Goal: Information Seeking & Learning: Compare options

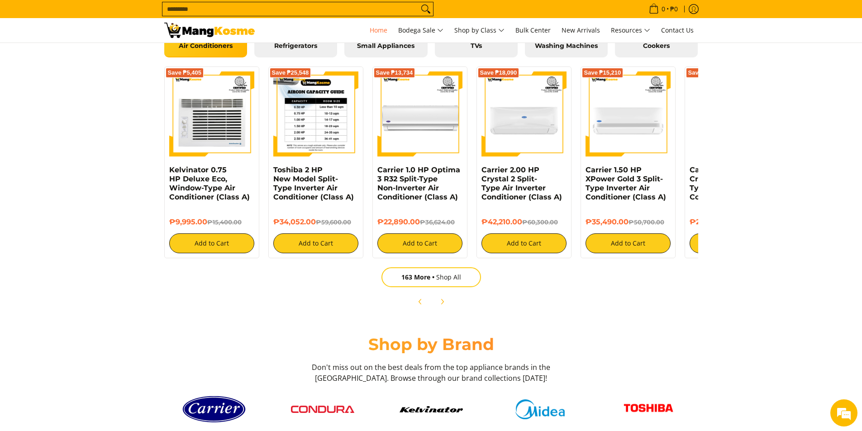
scroll to position [1041, 0]
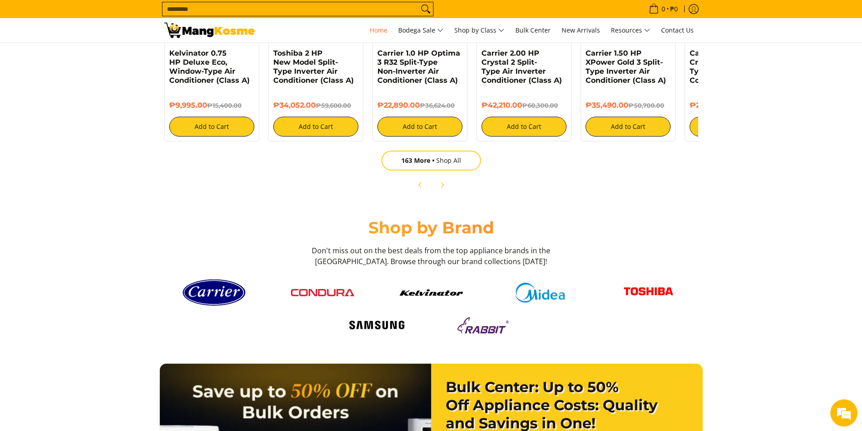
click at [651, 289] on img at bounding box center [648, 293] width 63 height 25
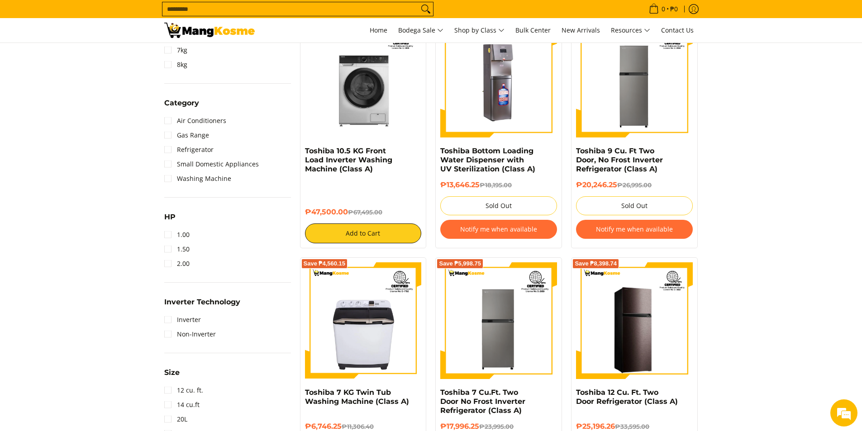
scroll to position [362, 0]
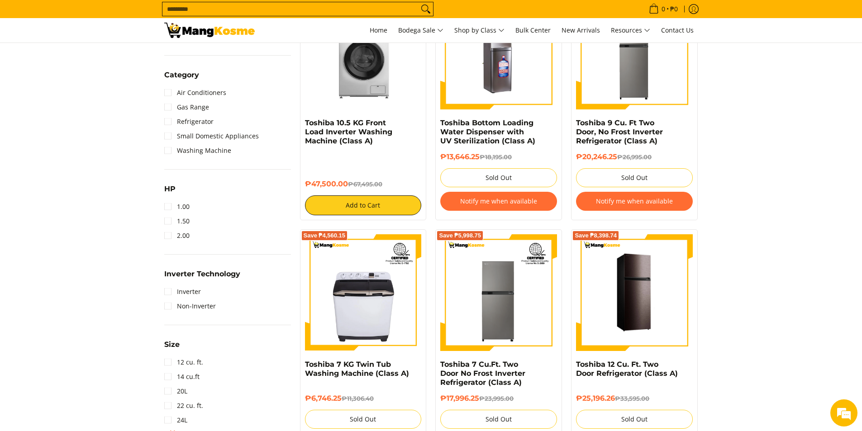
click at [635, 311] on img at bounding box center [634, 292] width 117 height 117
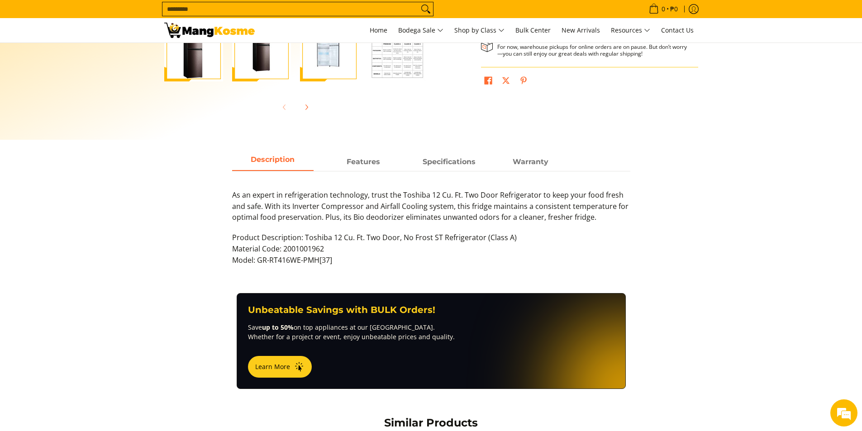
scroll to position [226, 0]
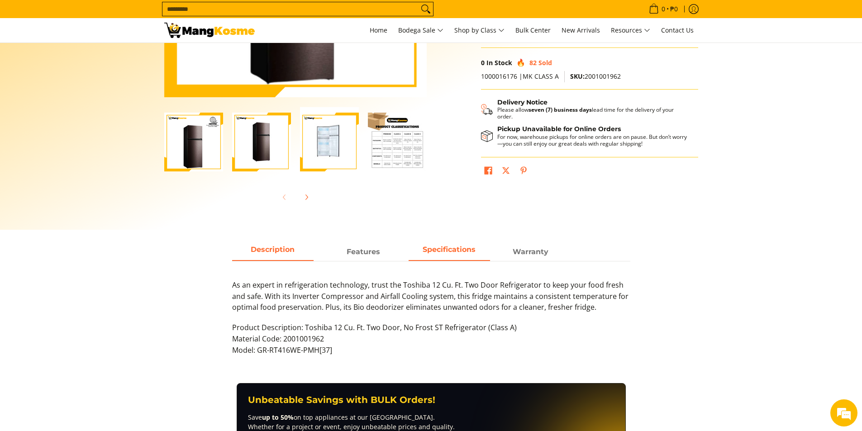
click at [452, 253] on span "Specifications" at bounding box center [449, 252] width 81 height 16
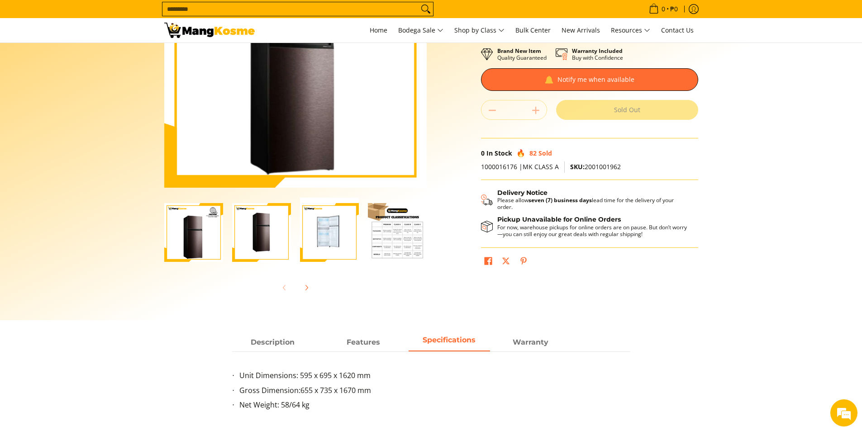
scroll to position [45, 0]
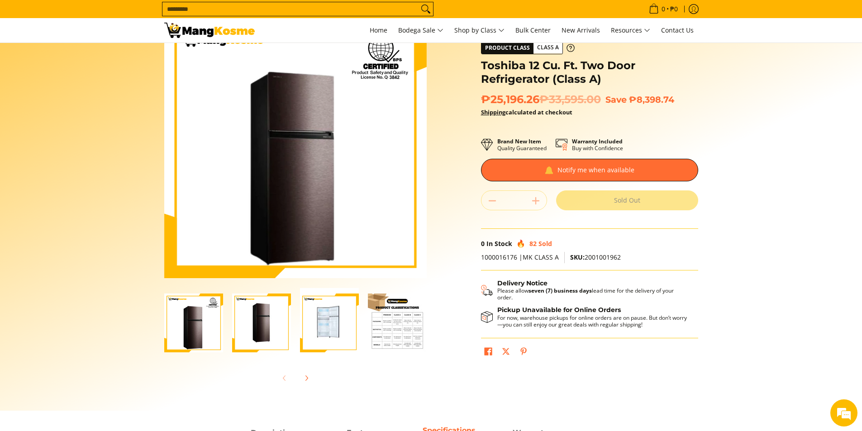
drag, startPoint x: 323, startPoint y: 325, endPoint x: 331, endPoint y: 324, distance: 8.3
click at [324, 325] on img "Toshiba 12 Cu. Ft. Two Door Refrigerator (Class A)-3" at bounding box center [329, 323] width 59 height 70
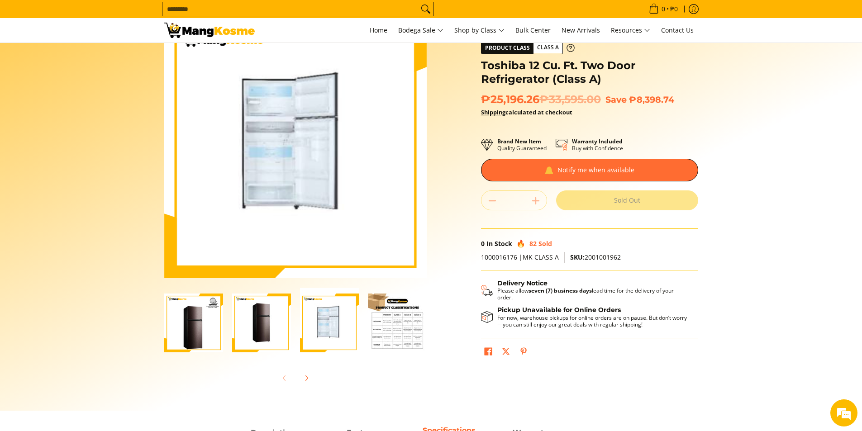
click at [387, 320] on img "Toshiba 12 Cu. Ft. Two Door Refrigerator (Class A)-4" at bounding box center [397, 323] width 59 height 59
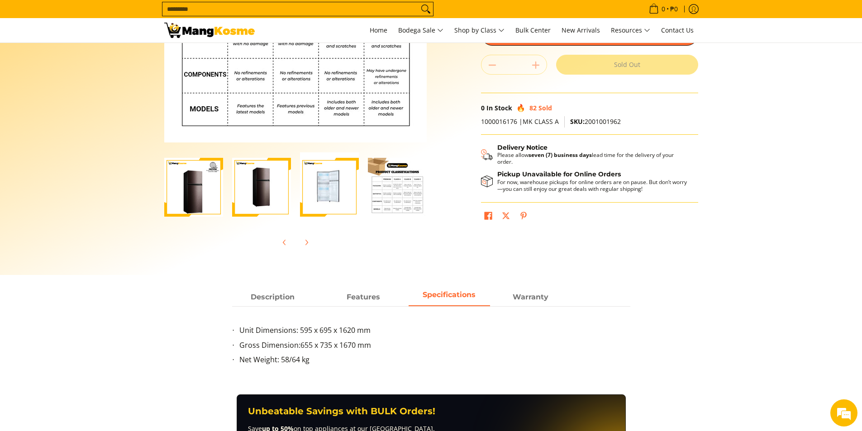
scroll to position [0, 4]
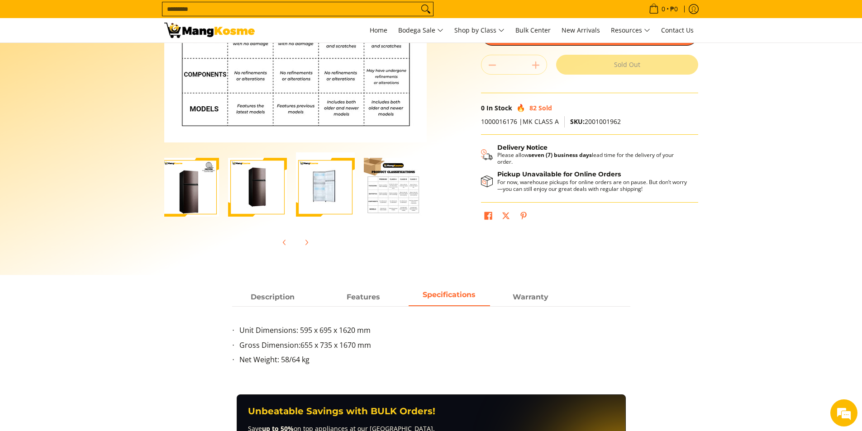
click at [264, 191] on img "Toshiba 12 Cu. Ft. Two Door Refrigerator (Class A)-2" at bounding box center [257, 187] width 59 height 59
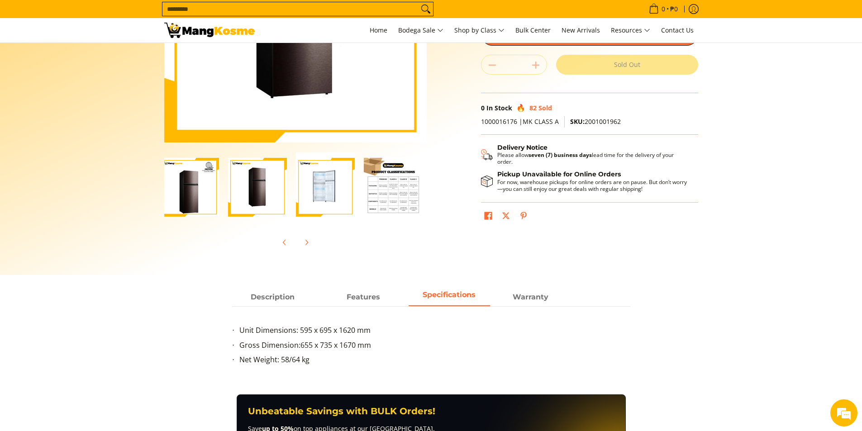
click at [324, 192] on img "Toshiba 12 Cu. Ft. Two Door Refrigerator (Class A)-3" at bounding box center [325, 187] width 59 height 70
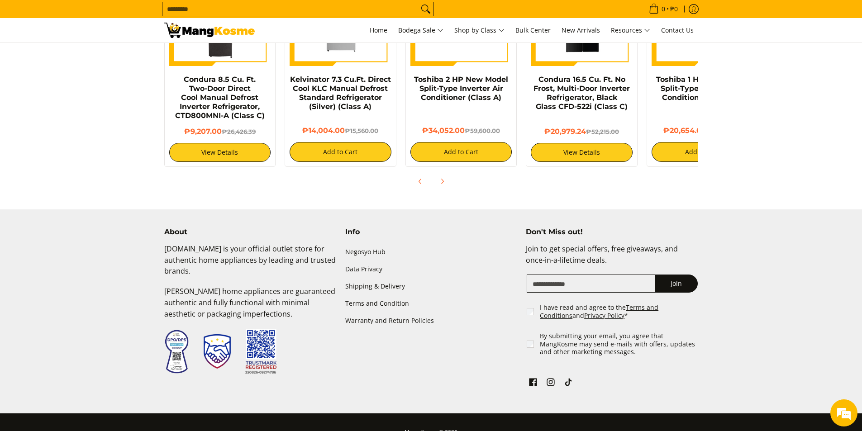
scroll to position [769, 0]
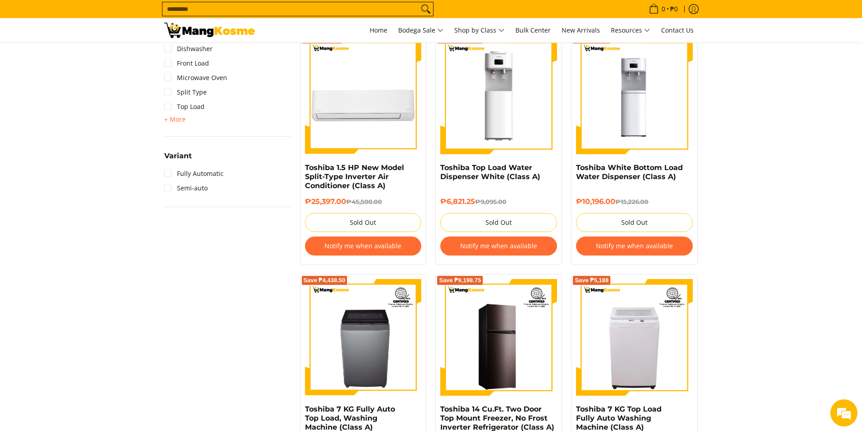
scroll to position [769, 0]
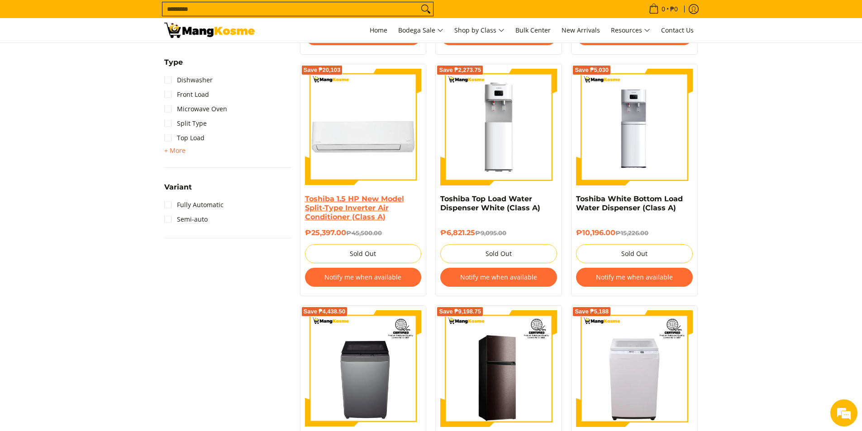
click at [338, 205] on link "Toshiba 1.5 HP New Model Split-Type Inverter Air Conditioner (Class A)" at bounding box center [354, 208] width 99 height 27
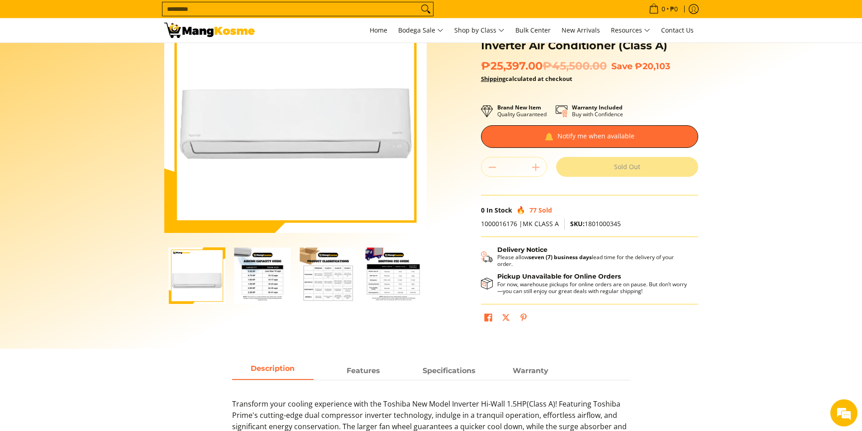
click at [271, 276] on img "Toshiba 1.5 HP New Model Split-Type Inverter Air Conditioner (Class A)-2" at bounding box center [262, 275] width 57 height 57
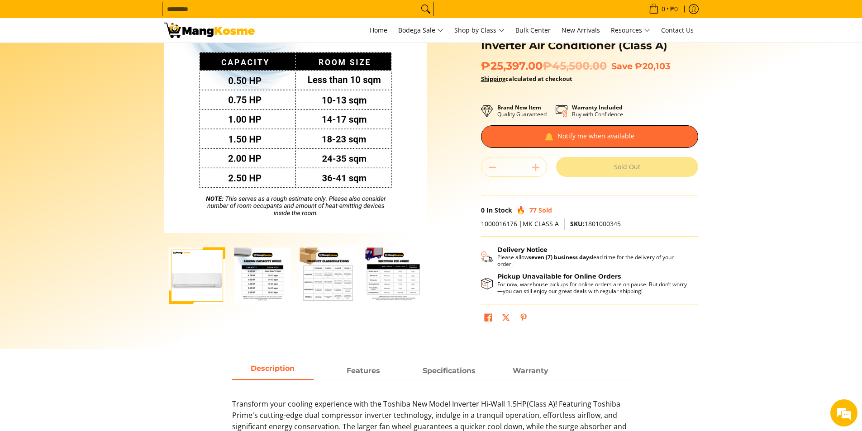
click at [340, 271] on img "Toshiba 1.5 HP New Model Split-Type Inverter Air Conditioner (Class A)-3" at bounding box center [328, 275] width 57 height 57
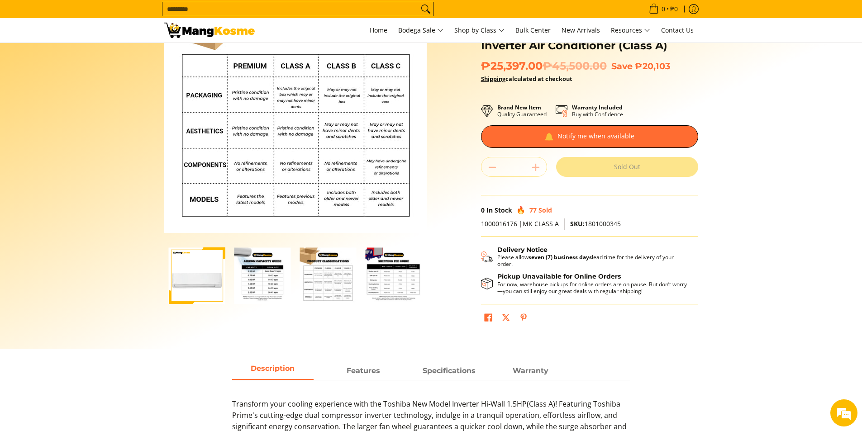
click at [379, 285] on img "mang-kosme-shipping-fee-guide-infographic" at bounding box center [394, 275] width 57 height 57
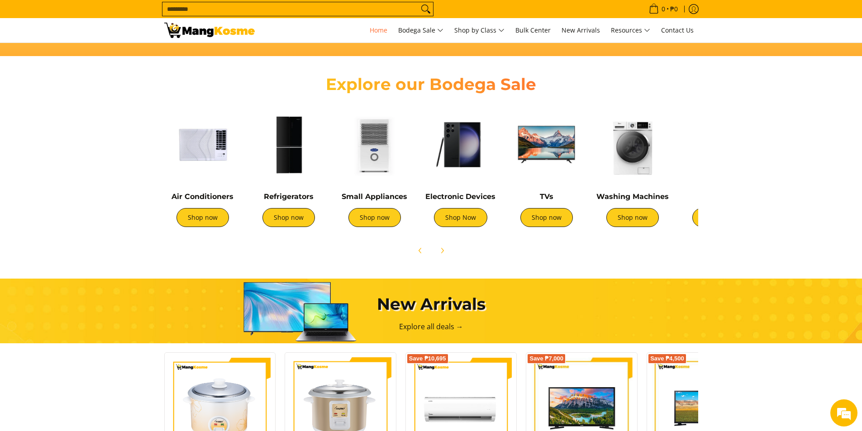
scroll to position [287, 0]
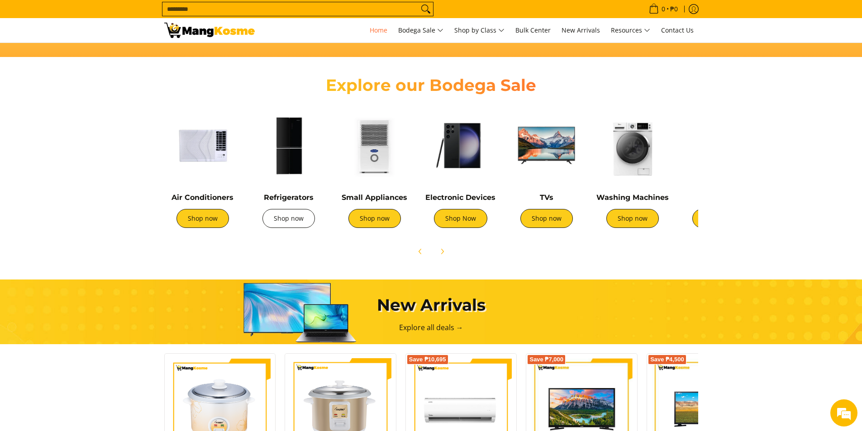
click at [287, 218] on link "Shop now" at bounding box center [288, 218] width 52 height 19
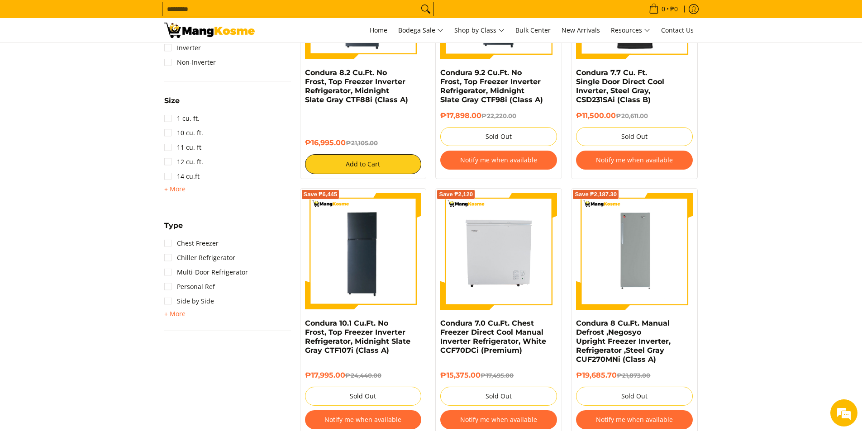
scroll to position [498, 0]
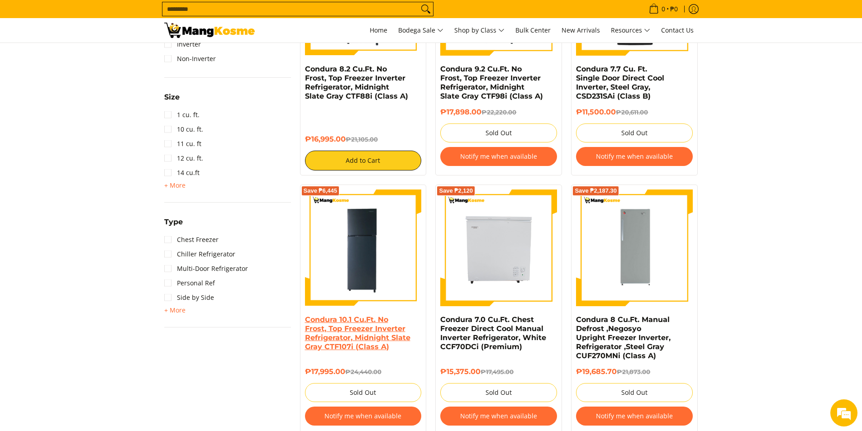
click at [349, 337] on link "Condura 10.1 Cu.Ft. No Frost, Top Freezer Inverter Refrigerator, Midnight Slate…" at bounding box center [357, 333] width 105 height 36
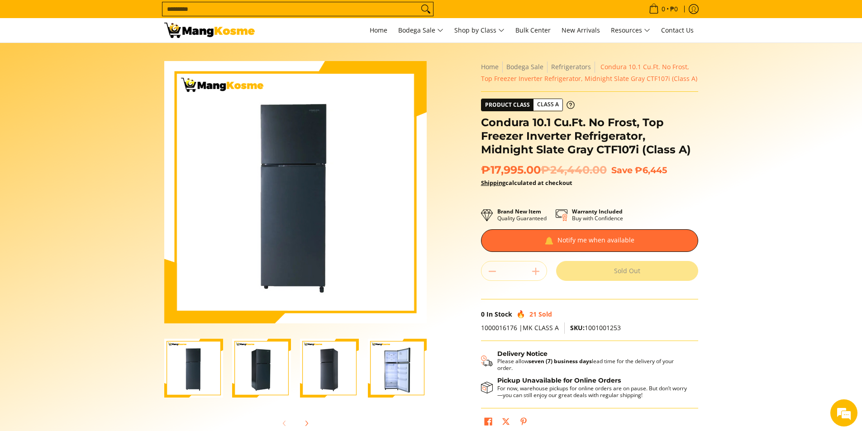
click at [401, 365] on img "Condura 10.1 Cu.Ft. No Frost, Top Freezer Inverter Refrigerator, Midnight Slate…" at bounding box center [397, 368] width 59 height 59
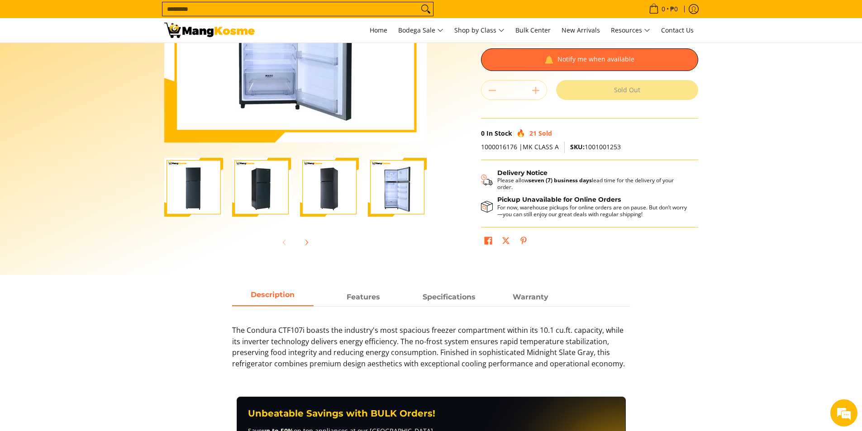
scroll to position [226, 0]
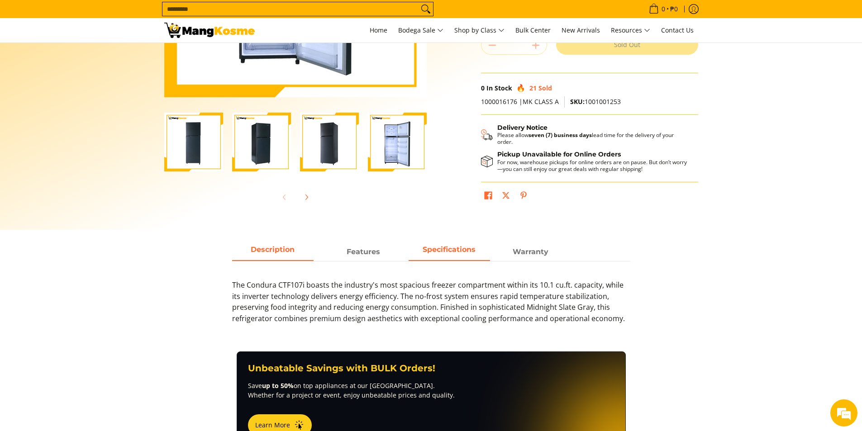
click at [444, 252] on strong "Specifications" at bounding box center [449, 249] width 53 height 9
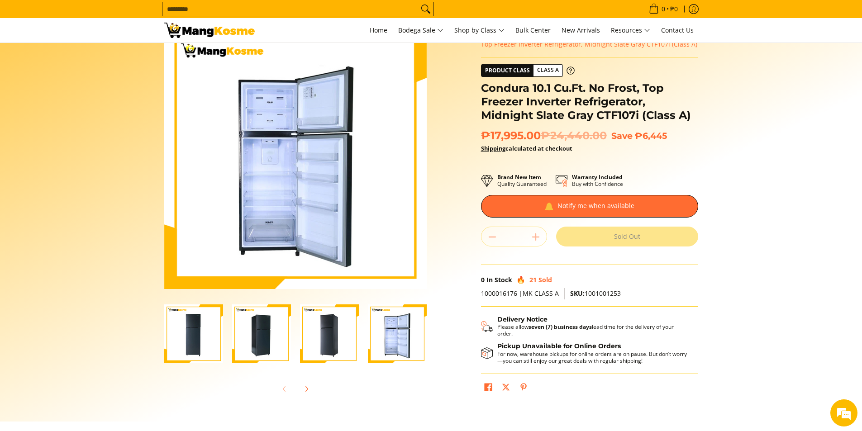
scroll to position [0, 0]
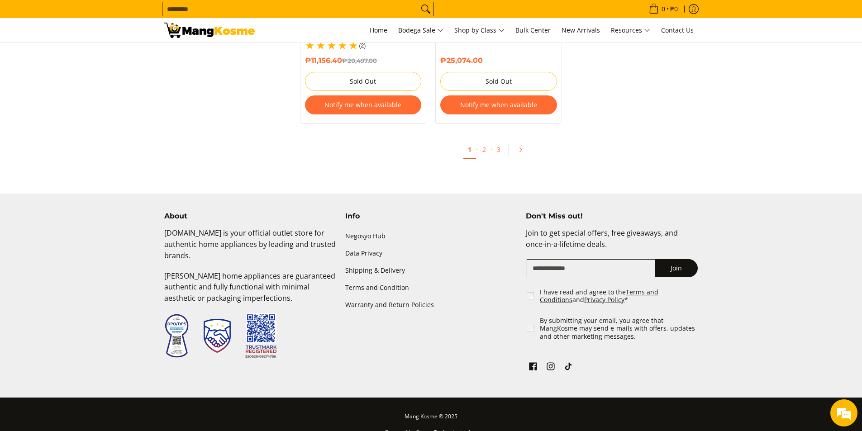
scroll to position [2081, 0]
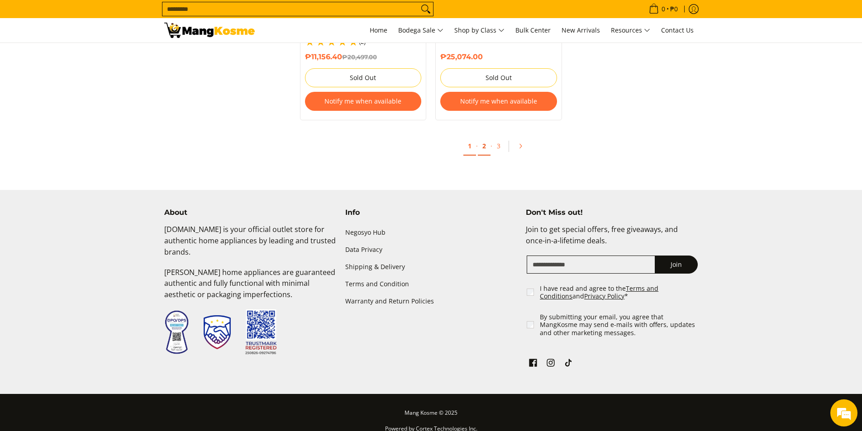
click at [484, 140] on link "2" at bounding box center [484, 146] width 13 height 19
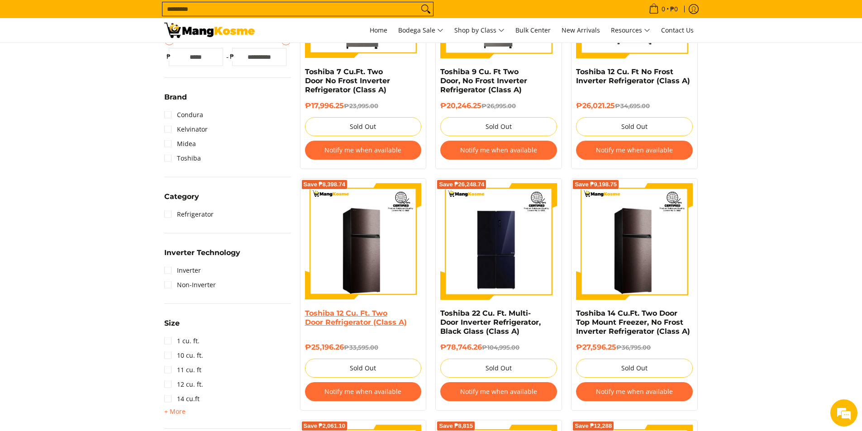
click at [347, 314] on link "Toshiba 12 Cu. Ft. Two Door Refrigerator (Class A)" at bounding box center [356, 318] width 102 height 18
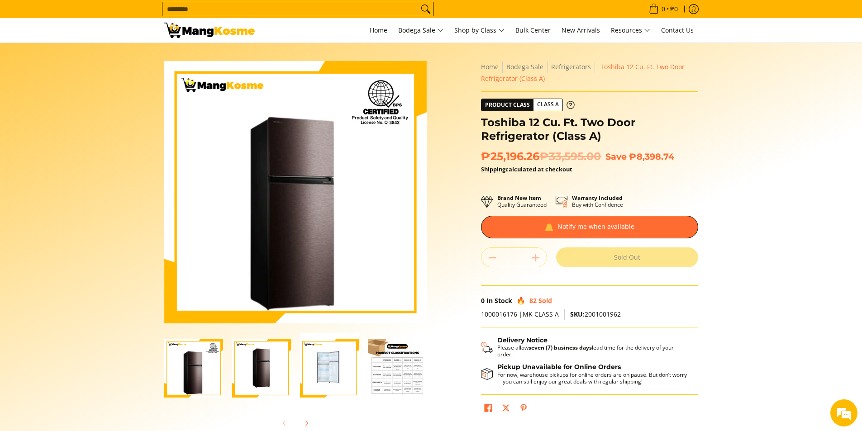
click at [328, 371] on img "Toshiba 12 Cu. Ft. Two Door Refrigerator (Class A)-3" at bounding box center [329, 368] width 59 height 70
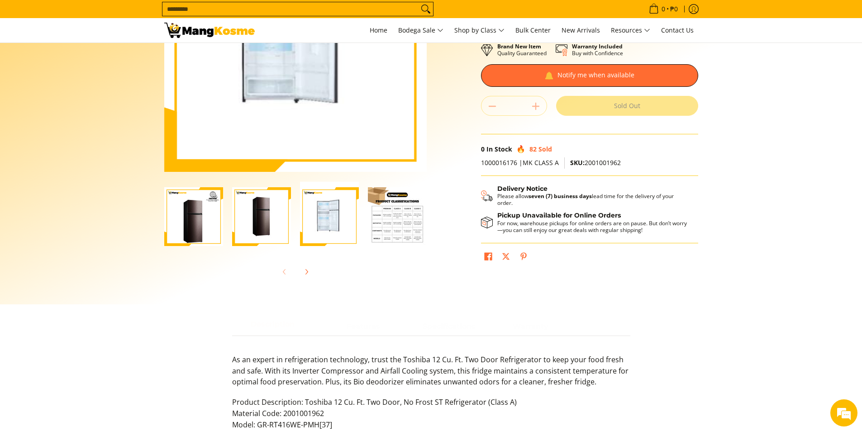
scroll to position [181, 0]
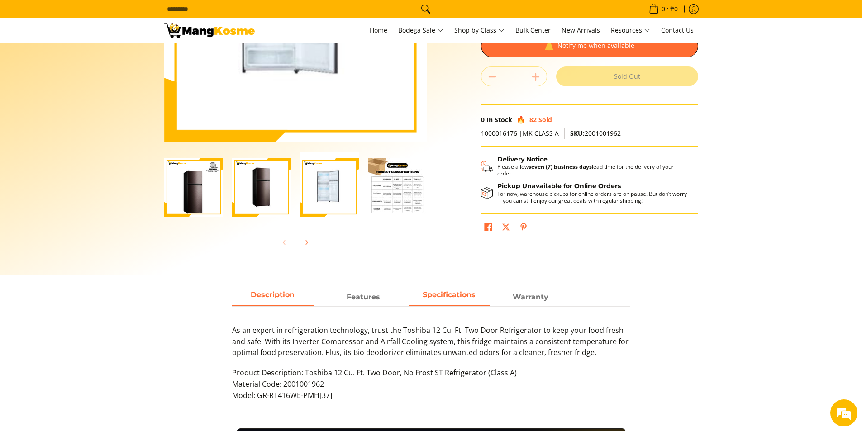
click at [451, 295] on span "Specifications" at bounding box center [449, 297] width 81 height 16
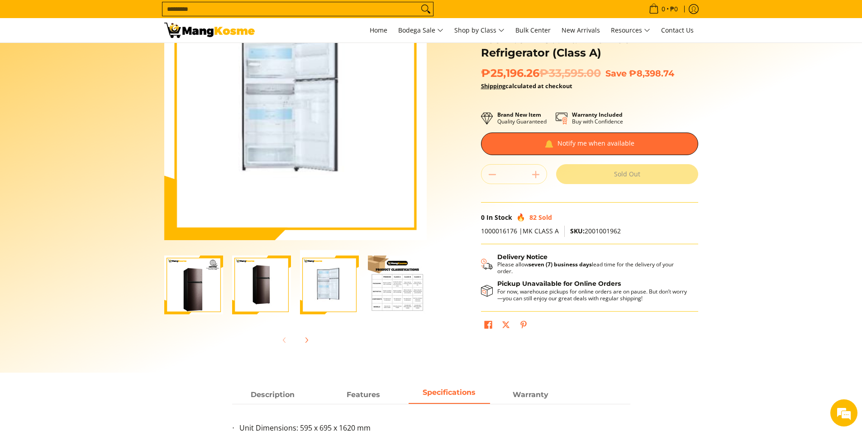
scroll to position [0, 0]
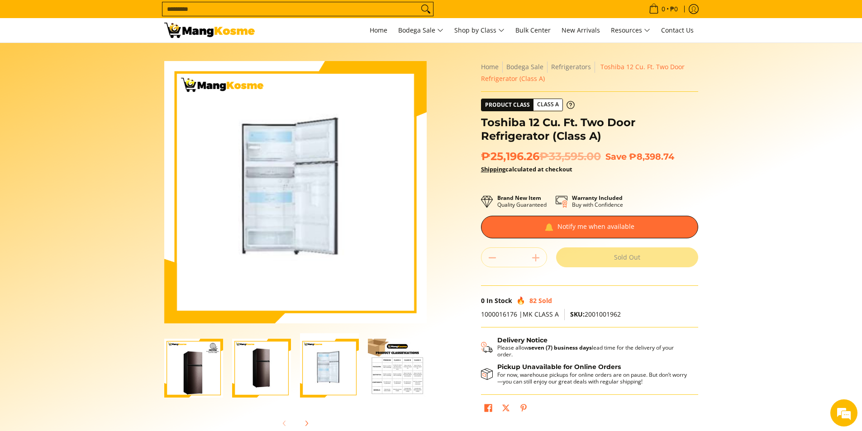
click at [401, 370] on img "Toshiba 12 Cu. Ft. Two Door Refrigerator (Class A)-4" at bounding box center [397, 368] width 59 height 59
